Goal: Task Accomplishment & Management: Use online tool/utility

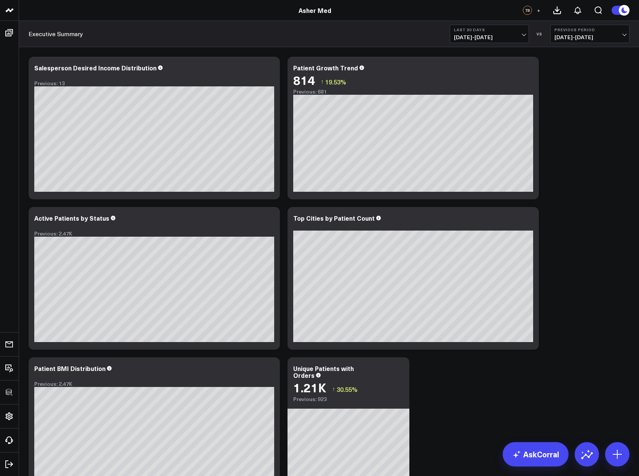
click at [496, 27] on button "Last 30 Days [DATE] - [DATE]" at bounding box center [489, 34] width 79 height 18
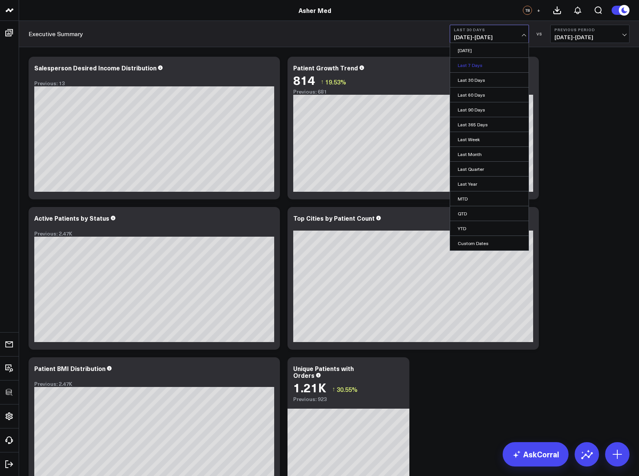
click at [479, 63] on link "Last 7 Days" at bounding box center [489, 65] width 78 height 14
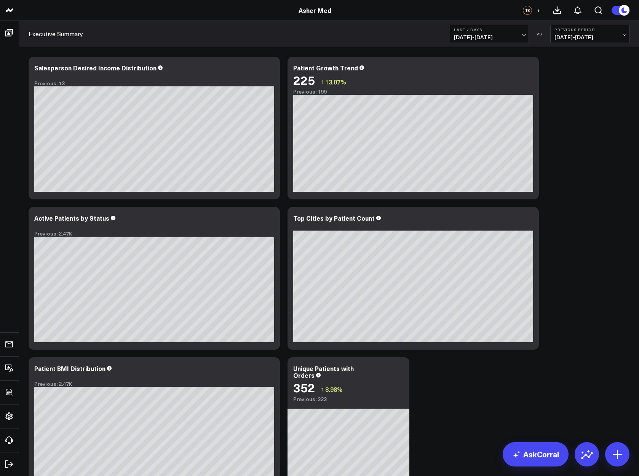
click at [480, 35] on span "[DATE] - [DATE]" at bounding box center [489, 37] width 71 height 6
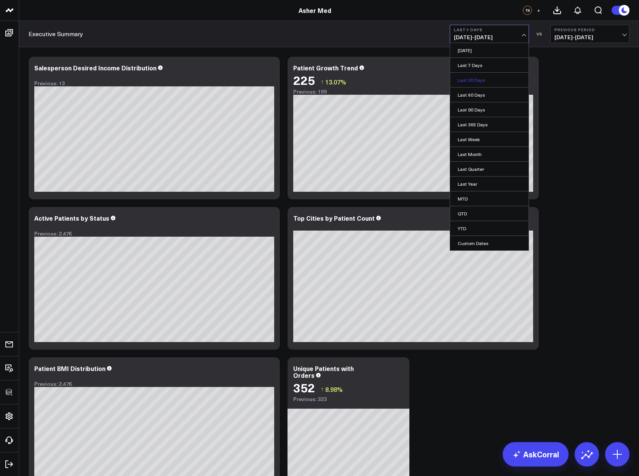
click at [473, 83] on link "Last 30 Days" at bounding box center [489, 80] width 78 height 14
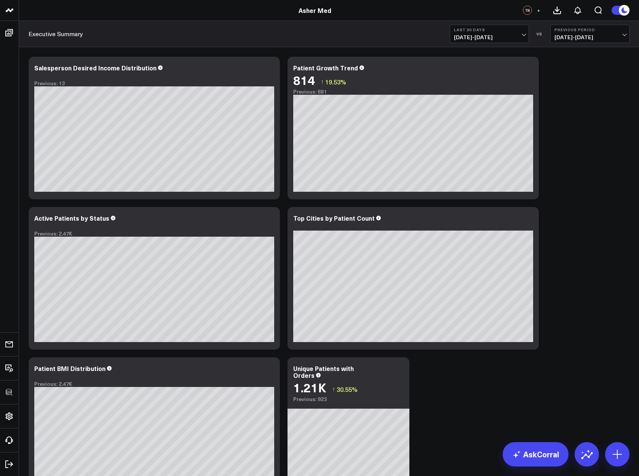
click at [474, 35] on span "[DATE] - [DATE]" at bounding box center [489, 37] width 71 height 6
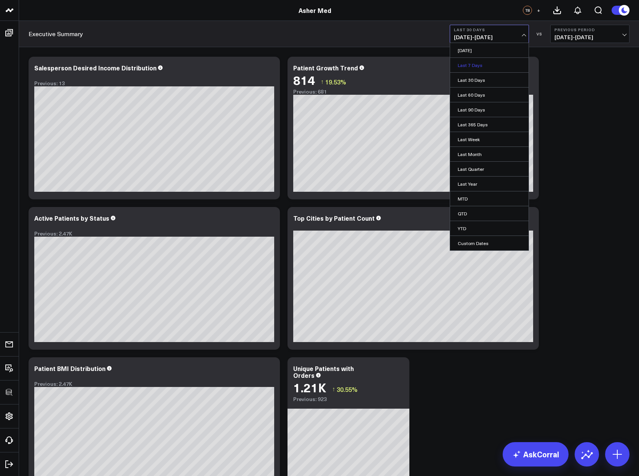
click at [470, 64] on link "Last 7 Days" at bounding box center [489, 65] width 78 height 14
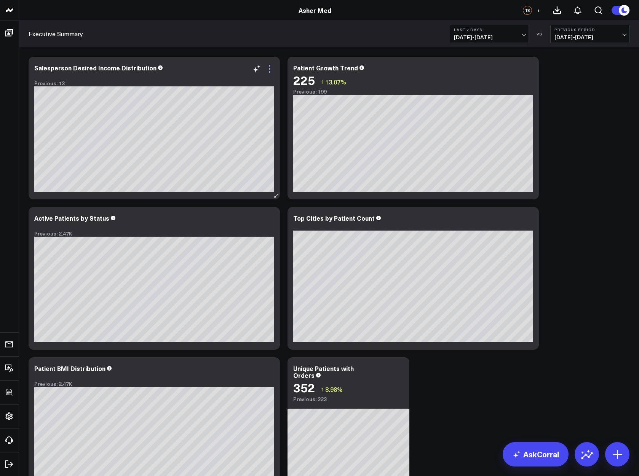
click at [266, 68] on icon at bounding box center [269, 68] width 9 height 9
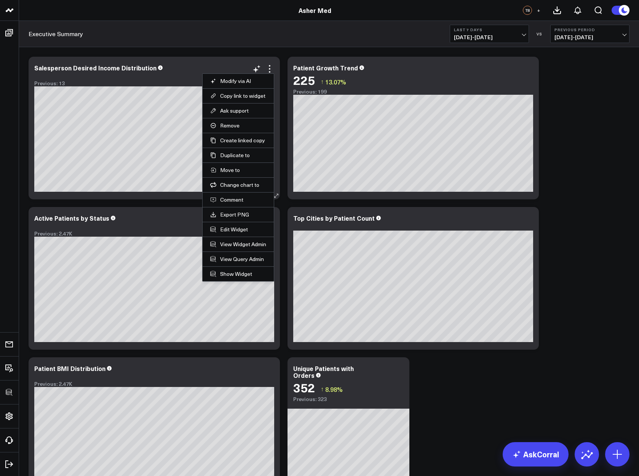
click at [236, 225] on li "Edit Widget" at bounding box center [238, 229] width 71 height 15
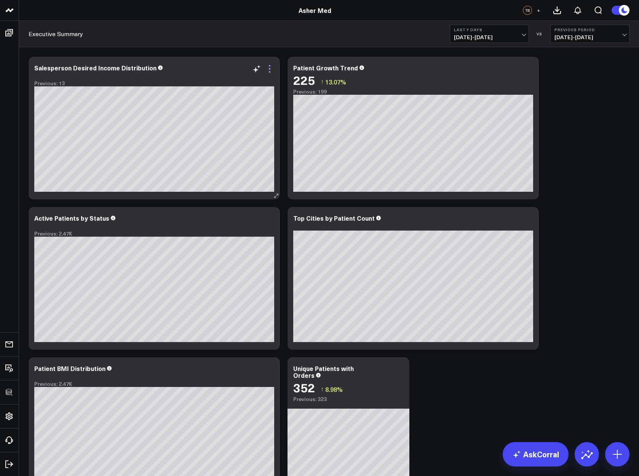
click at [271, 70] on icon at bounding box center [269, 68] width 9 height 9
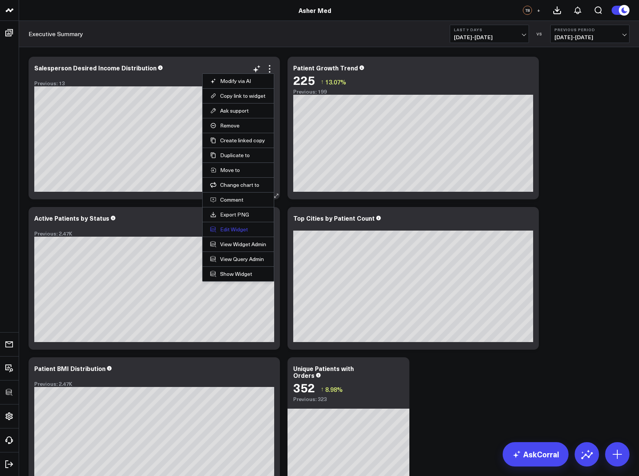
click at [236, 227] on button "Edit Widget" at bounding box center [238, 229] width 56 height 7
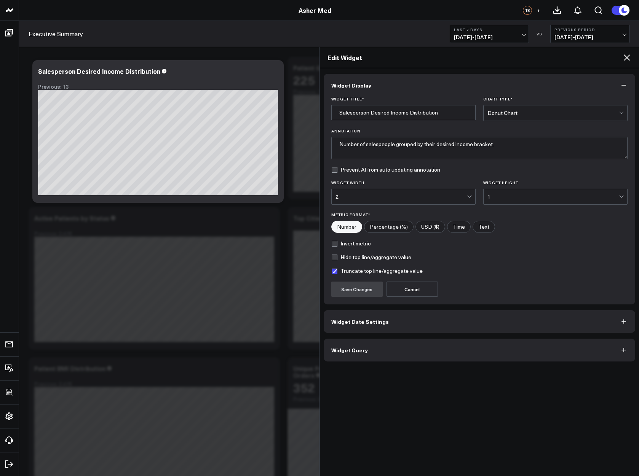
click at [389, 354] on button "Widget Query" at bounding box center [480, 350] width 312 height 23
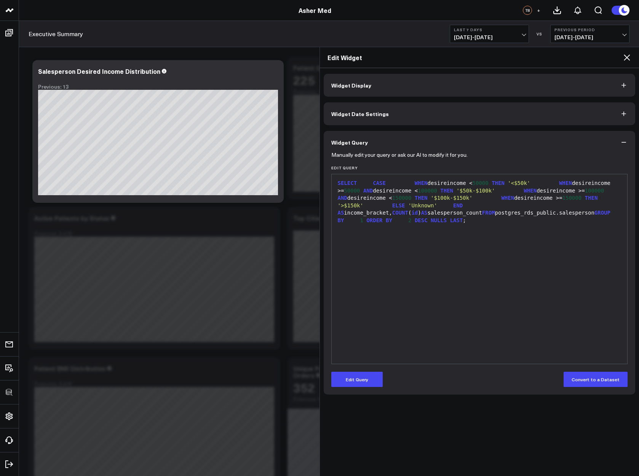
click at [370, 351] on div "SELECT CASE WHEN desireincome < 50000 THEN '<$50k' WHEN desireincome >= 50000 A…" at bounding box center [479, 269] width 288 height 182
click at [625, 55] on icon at bounding box center [626, 57] width 9 height 9
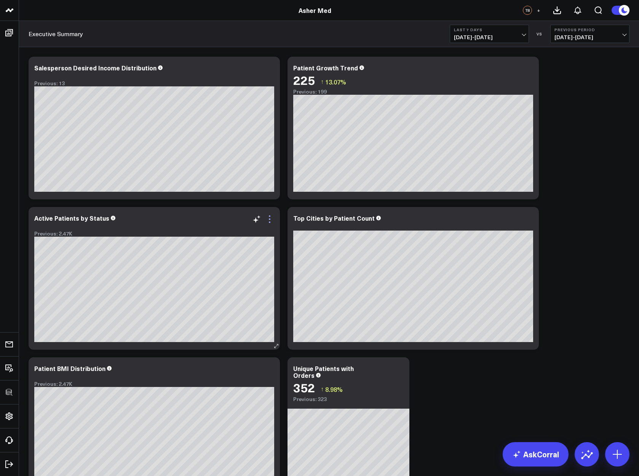
click at [268, 217] on icon at bounding box center [269, 219] width 9 height 9
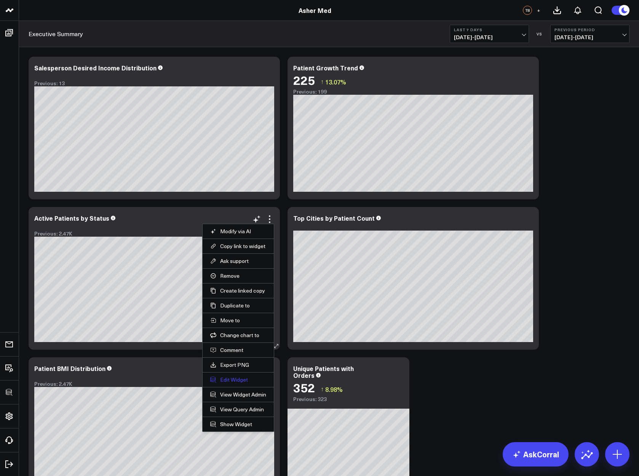
click at [228, 378] on button "Edit Widget" at bounding box center [238, 379] width 56 height 7
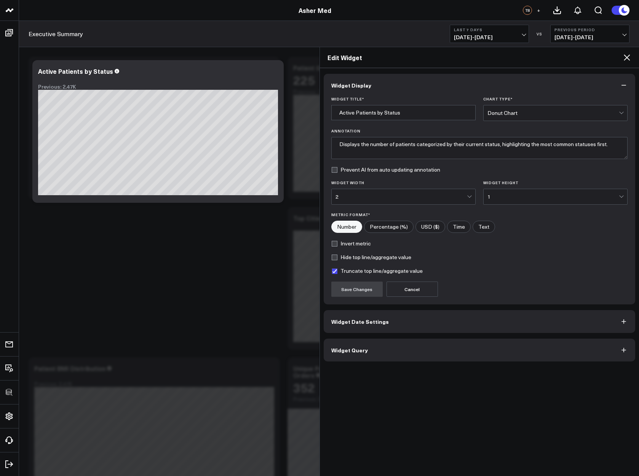
click at [423, 357] on button "Widget Query" at bounding box center [480, 350] width 312 height 23
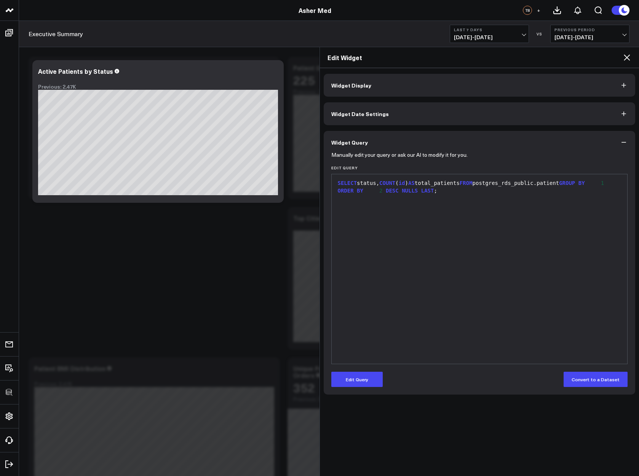
click at [386, 351] on div "SELECT status, COUNT ( id ) AS total_patients FROM postgres_rds_public.patient …" at bounding box center [479, 269] width 288 height 182
click at [626, 60] on icon at bounding box center [626, 57] width 9 height 9
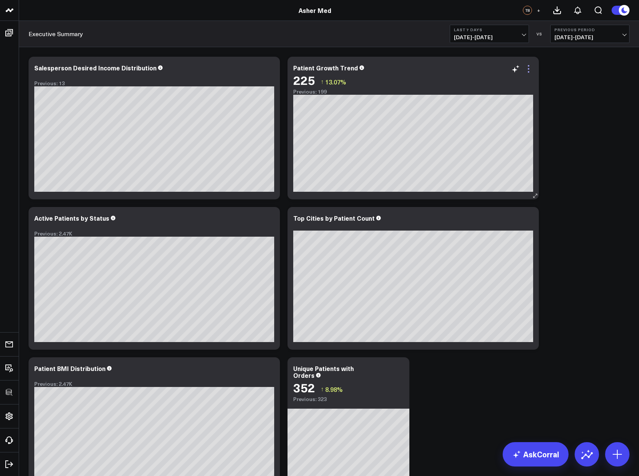
click at [531, 67] on icon at bounding box center [528, 68] width 9 height 9
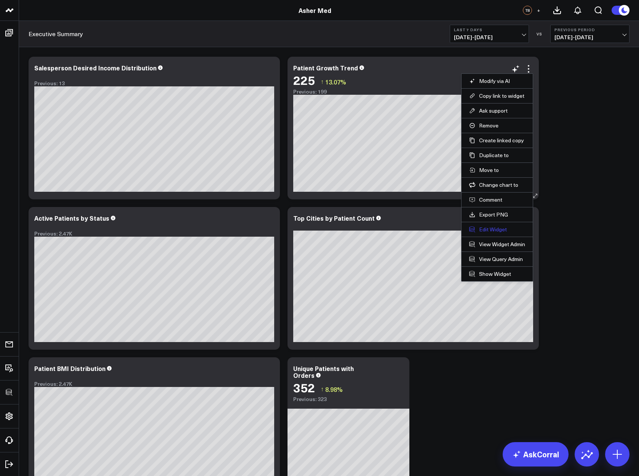
click at [485, 226] on button "Edit Widget" at bounding box center [497, 229] width 56 height 7
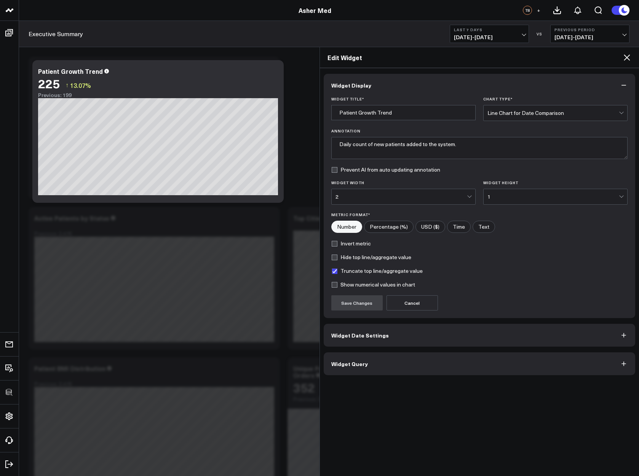
click at [360, 366] on span "Widget Query" at bounding box center [349, 364] width 37 height 6
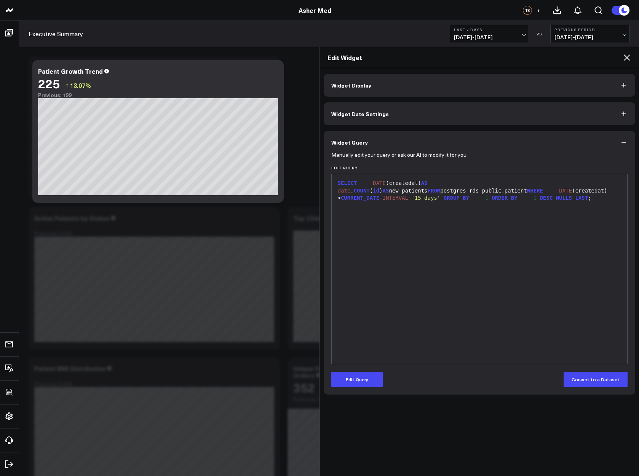
click at [626, 59] on icon at bounding box center [627, 57] width 6 height 6
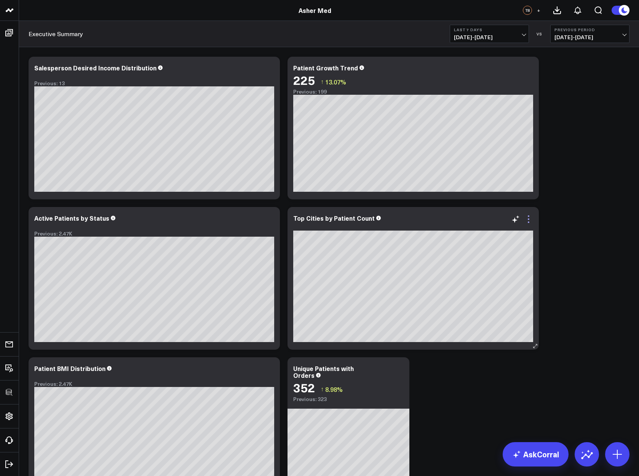
click at [529, 219] on icon at bounding box center [528, 219] width 9 height 9
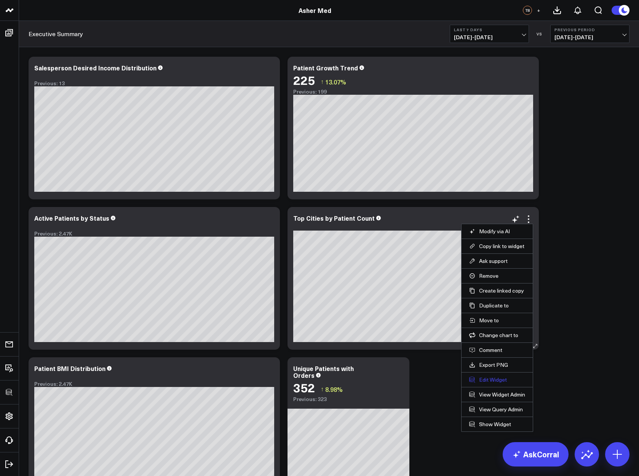
click at [489, 378] on button "Edit Widget" at bounding box center [497, 379] width 56 height 7
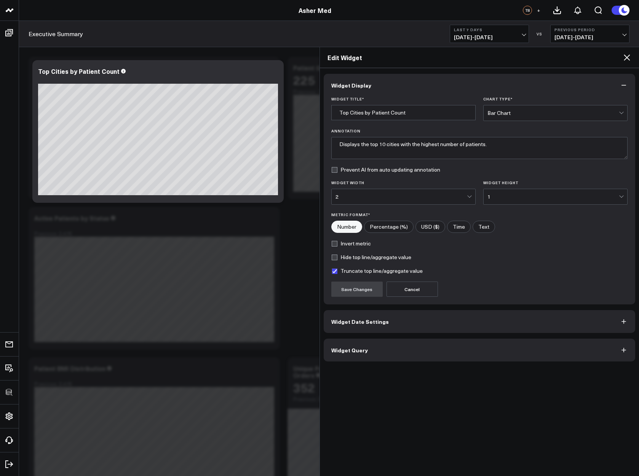
click at [424, 359] on button "Widget Query" at bounding box center [480, 350] width 312 height 23
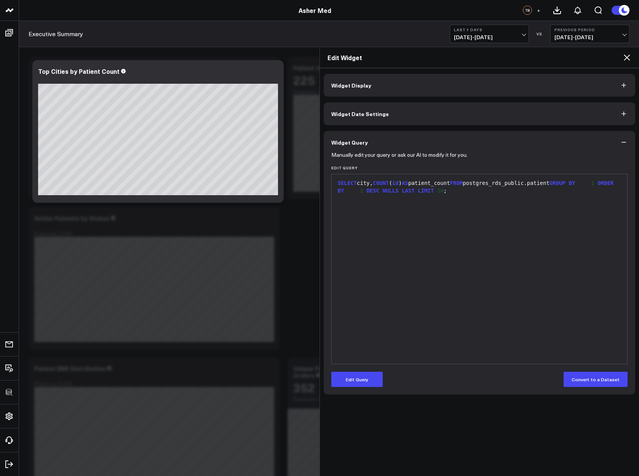
click at [383, 356] on div "SELECT city, COUNT ( id ) AS patient_count FROM postgres_rds_public.patient GRO…" at bounding box center [479, 269] width 288 height 182
click at [625, 57] on icon at bounding box center [626, 57] width 9 height 9
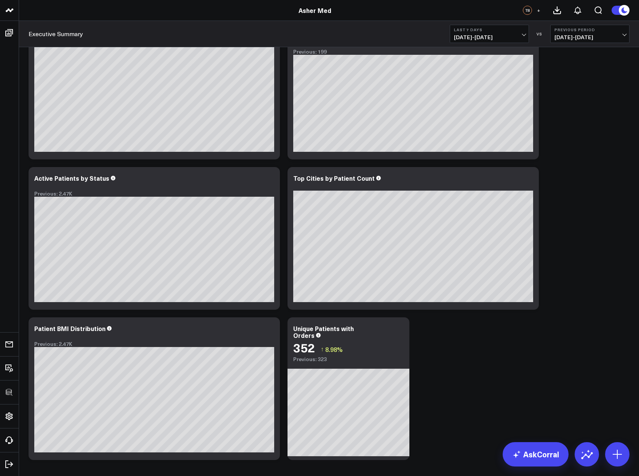
scroll to position [57, 0]
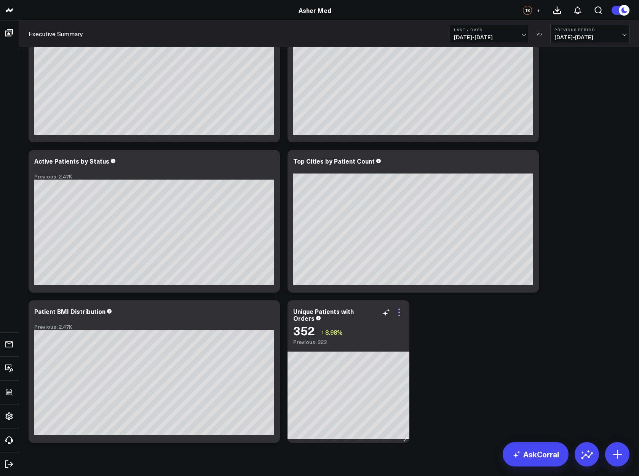
click at [399, 316] on icon at bounding box center [399, 316] width 2 height 2
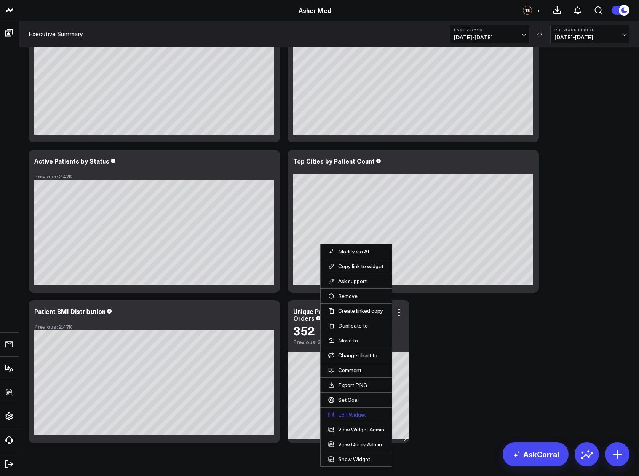
click at [344, 415] on button "Edit Widget" at bounding box center [356, 414] width 56 height 7
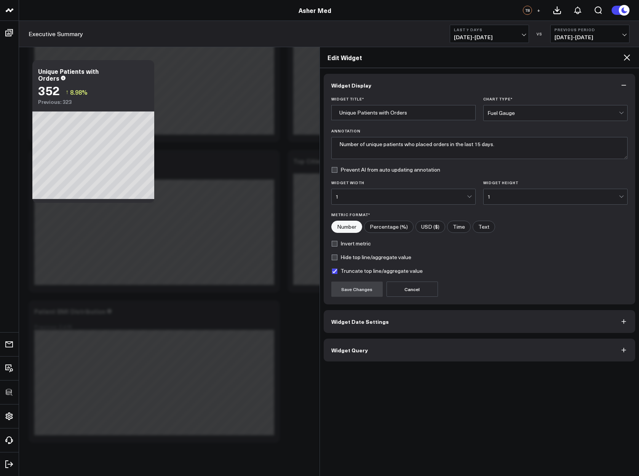
click at [360, 345] on button "Widget Query" at bounding box center [480, 350] width 312 height 23
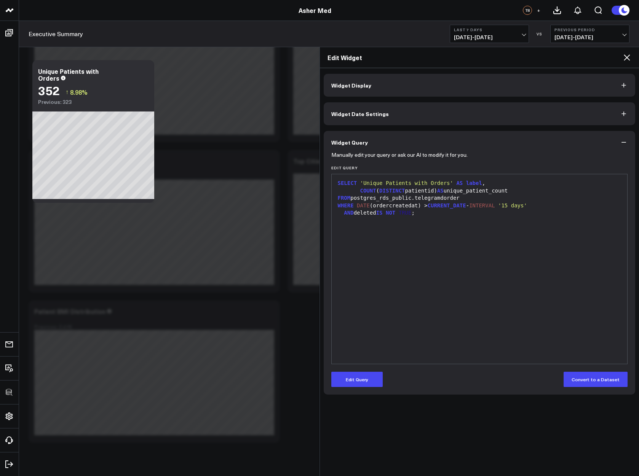
click at [623, 57] on icon at bounding box center [626, 57] width 9 height 9
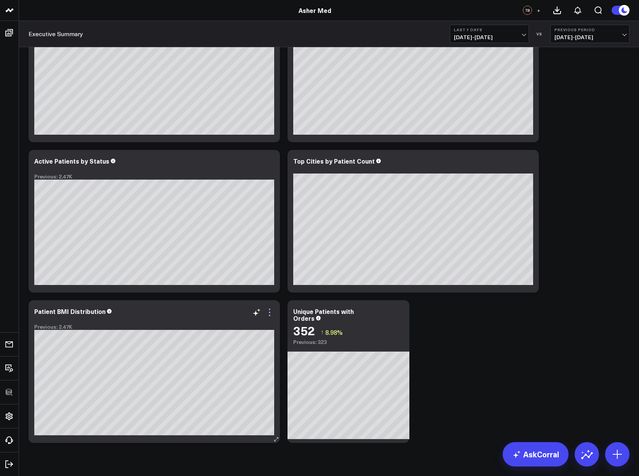
click at [273, 311] on icon at bounding box center [269, 312] width 9 height 9
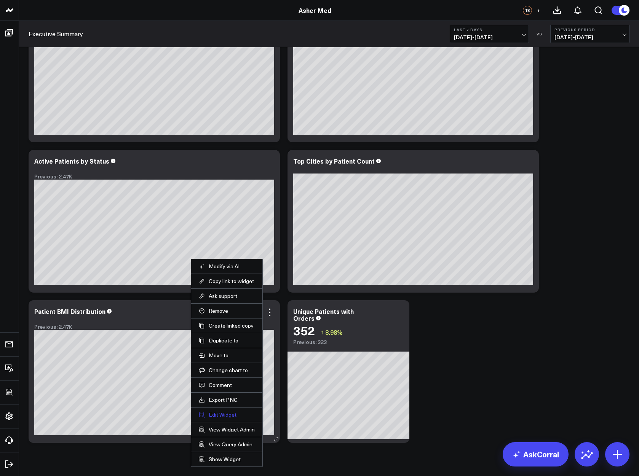
click at [229, 418] on button "Edit Widget" at bounding box center [227, 414] width 56 height 7
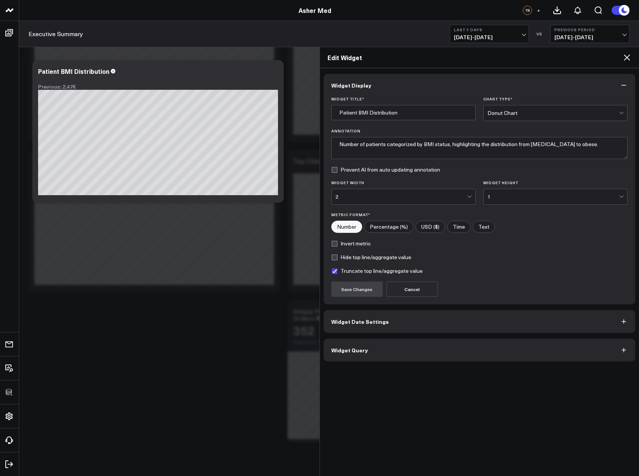
click at [340, 352] on span "Widget Query" at bounding box center [349, 350] width 37 height 6
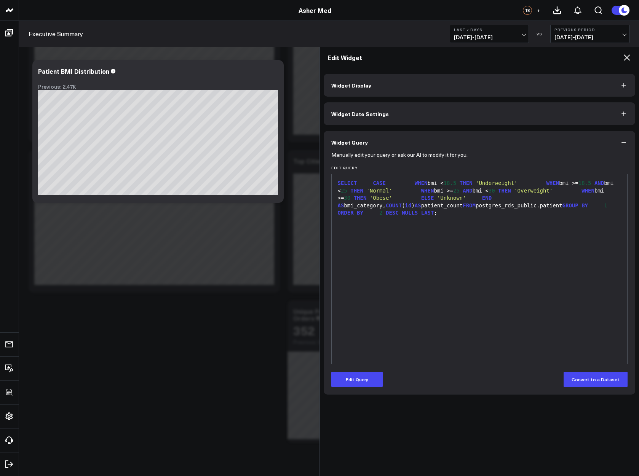
click at [626, 55] on icon at bounding box center [626, 57] width 9 height 9
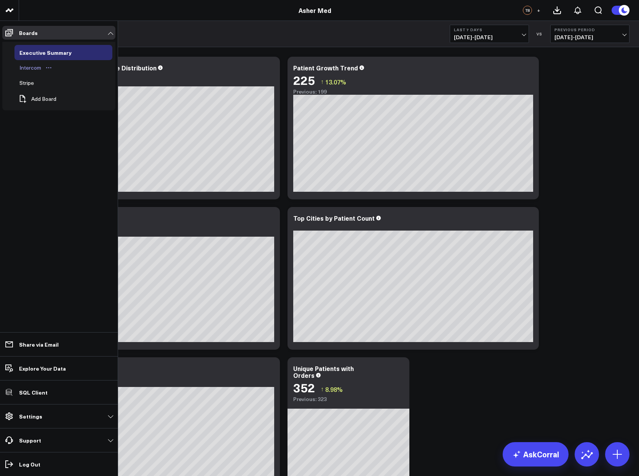
click at [22, 68] on div "Intercom" at bounding box center [31, 67] width 26 height 9
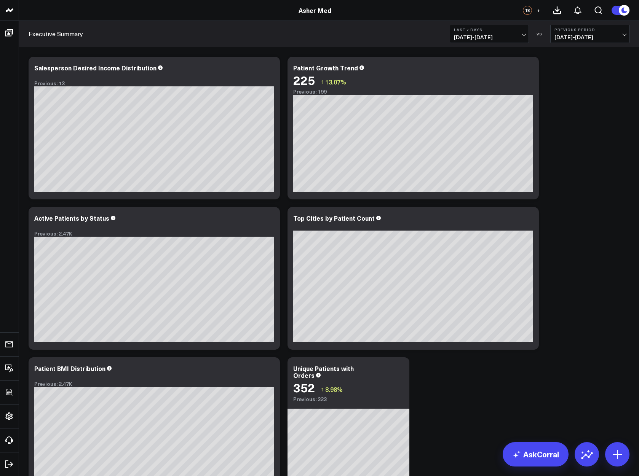
click at [255, 40] on div "Executive Summary Last 7 Days [DATE] - [DATE] VS Previous Period [DATE] - [DATE]" at bounding box center [329, 34] width 620 height 26
click at [270, 67] on icon at bounding box center [269, 68] width 9 height 9
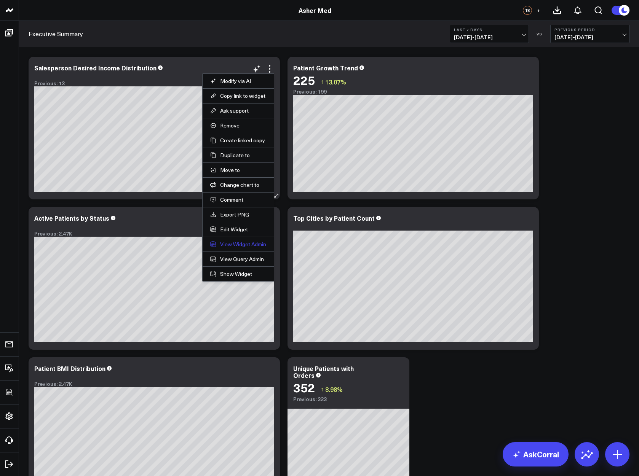
click at [234, 244] on link "View Widget Admin" at bounding box center [238, 244] width 56 height 7
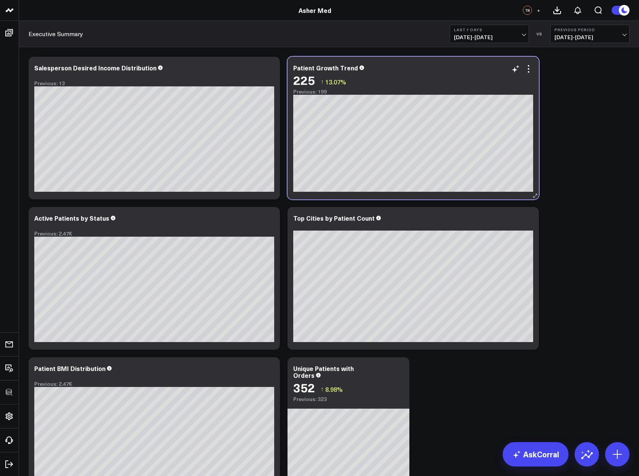
click at [528, 64] on div "Patient Growth Trend 225 ↑ 13.07% Previous: 199 [#fff fontSize:14px lineHeight:…" at bounding box center [412, 128] width 251 height 143
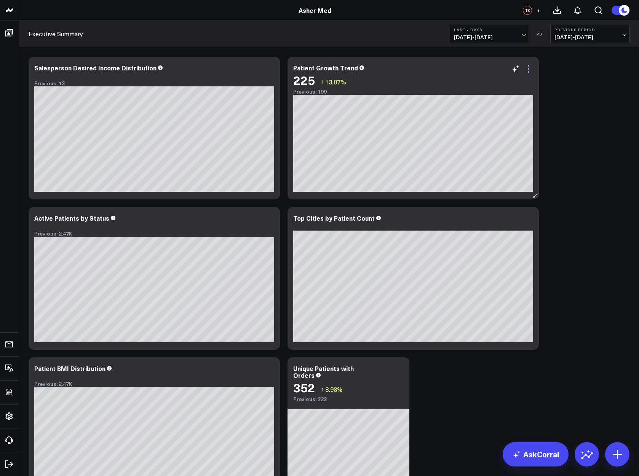
click at [531, 67] on icon at bounding box center [528, 68] width 9 height 9
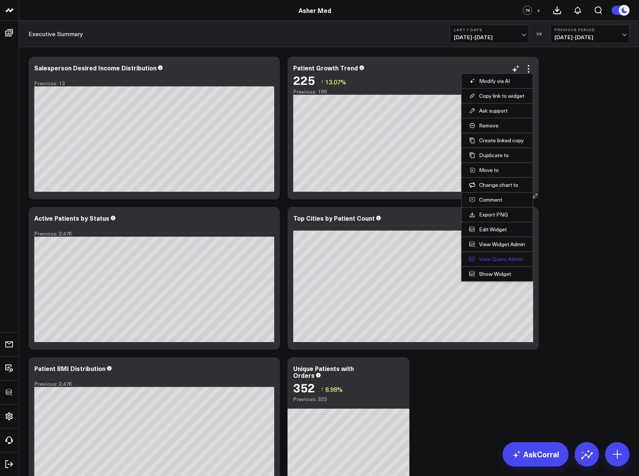
click at [478, 256] on link "View Query Admin" at bounding box center [497, 259] width 56 height 7
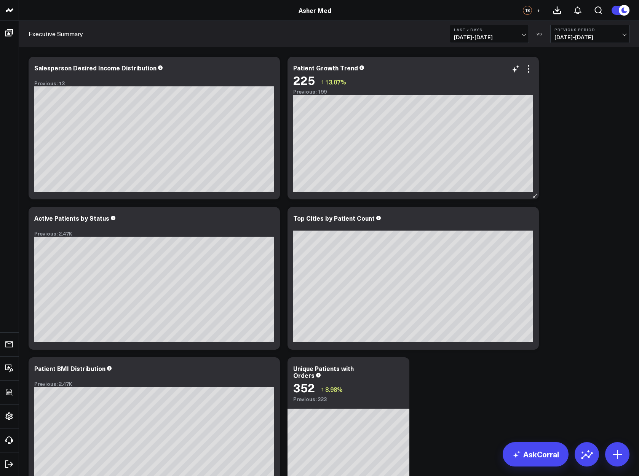
scroll to position [73, 0]
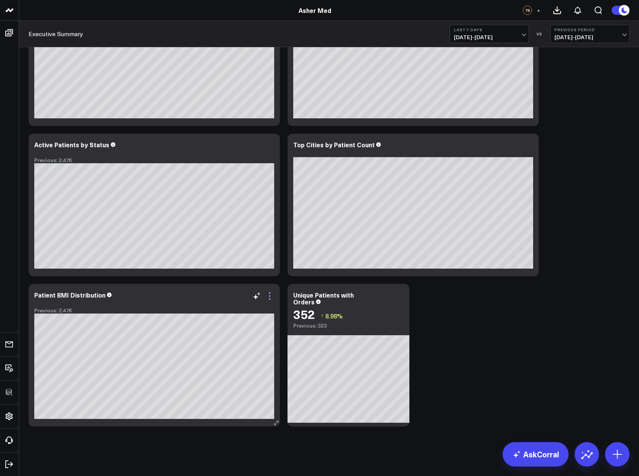
click at [269, 297] on icon at bounding box center [270, 296] width 2 height 2
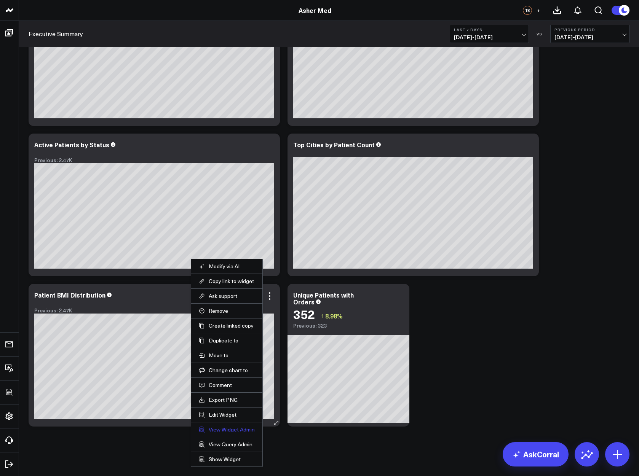
click at [223, 433] on link "View Widget Admin" at bounding box center [227, 429] width 56 height 7
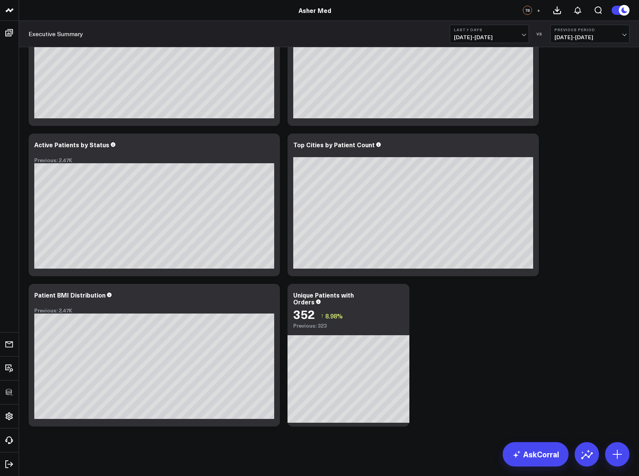
scroll to position [0, 0]
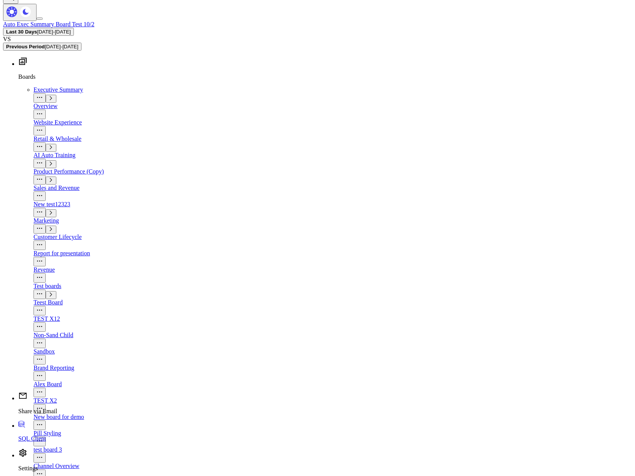
scroll to position [1004, 0]
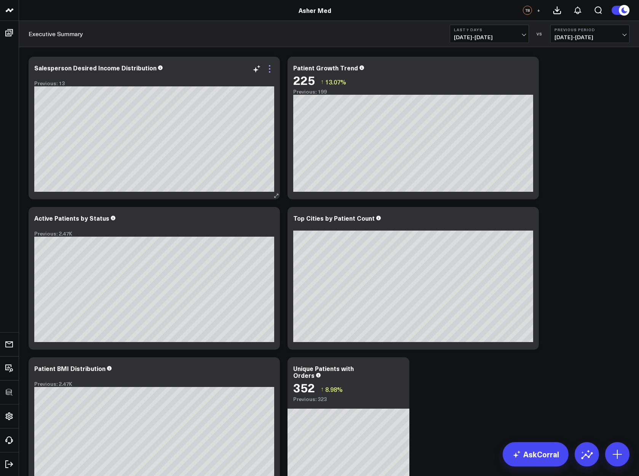
click at [273, 68] on icon at bounding box center [269, 68] width 9 height 9
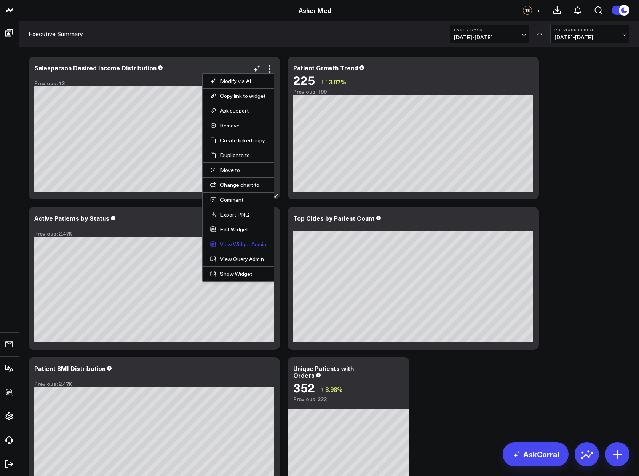
click at [233, 247] on link "View Widget Admin" at bounding box center [238, 244] width 56 height 7
